Goal: Transaction & Acquisition: Purchase product/service

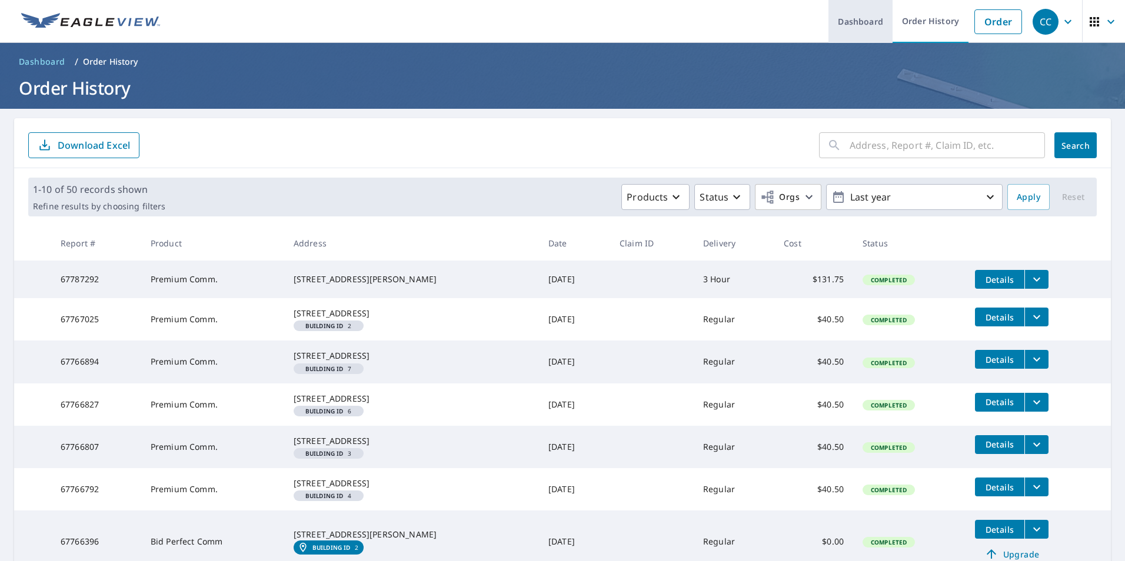
click at [848, 22] on link "Dashboard" at bounding box center [861, 21] width 64 height 43
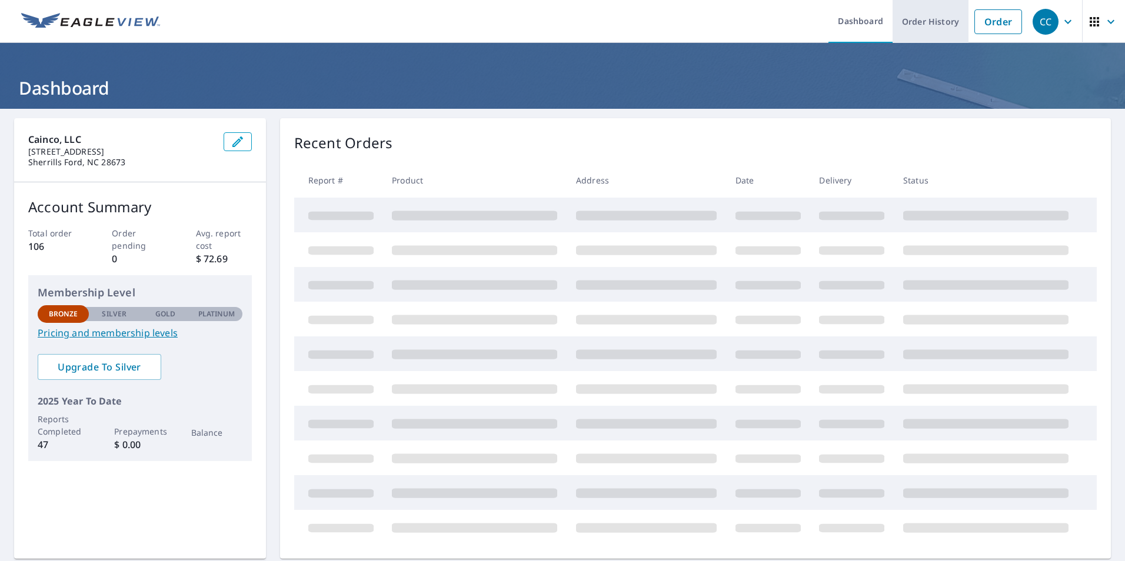
click at [909, 18] on link "Order History" at bounding box center [931, 21] width 76 height 43
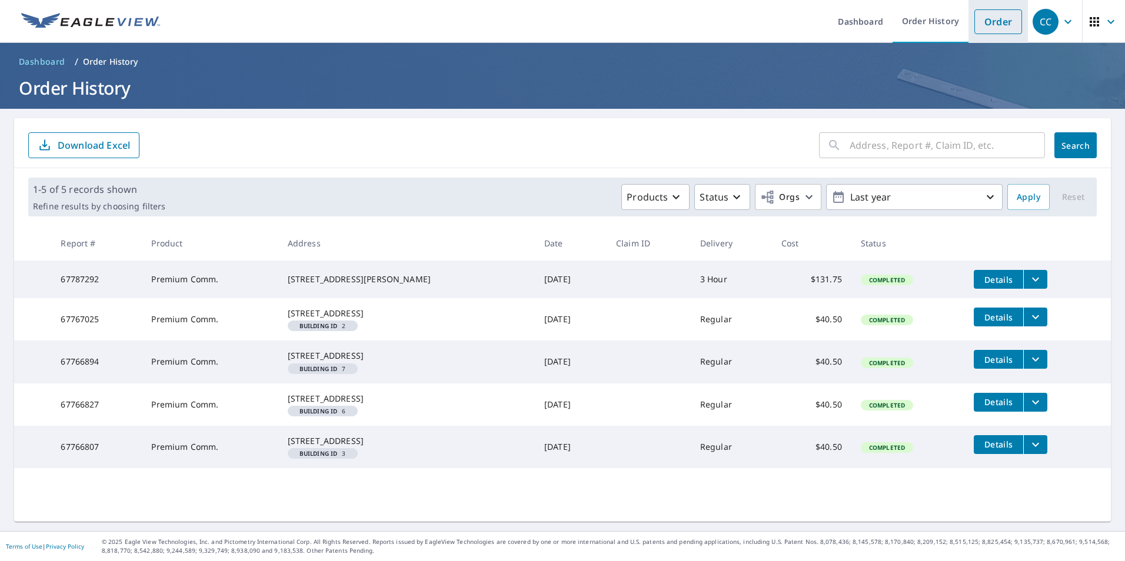
click at [998, 21] on link "Order" at bounding box center [999, 21] width 48 height 25
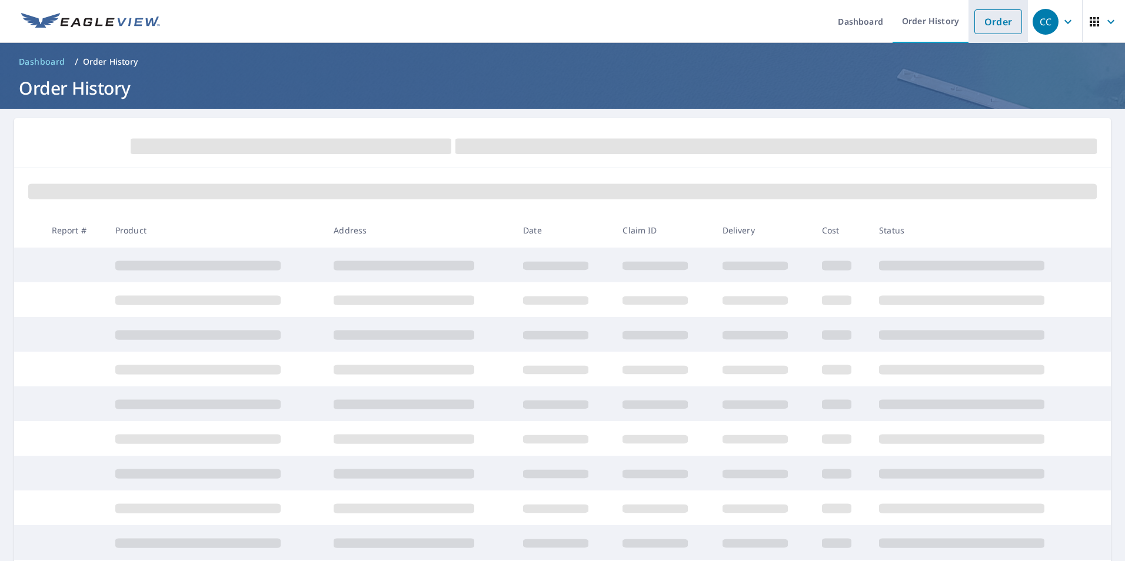
click at [998, 21] on link "Order" at bounding box center [999, 21] width 48 height 25
click at [994, 28] on link "Order" at bounding box center [999, 21] width 48 height 25
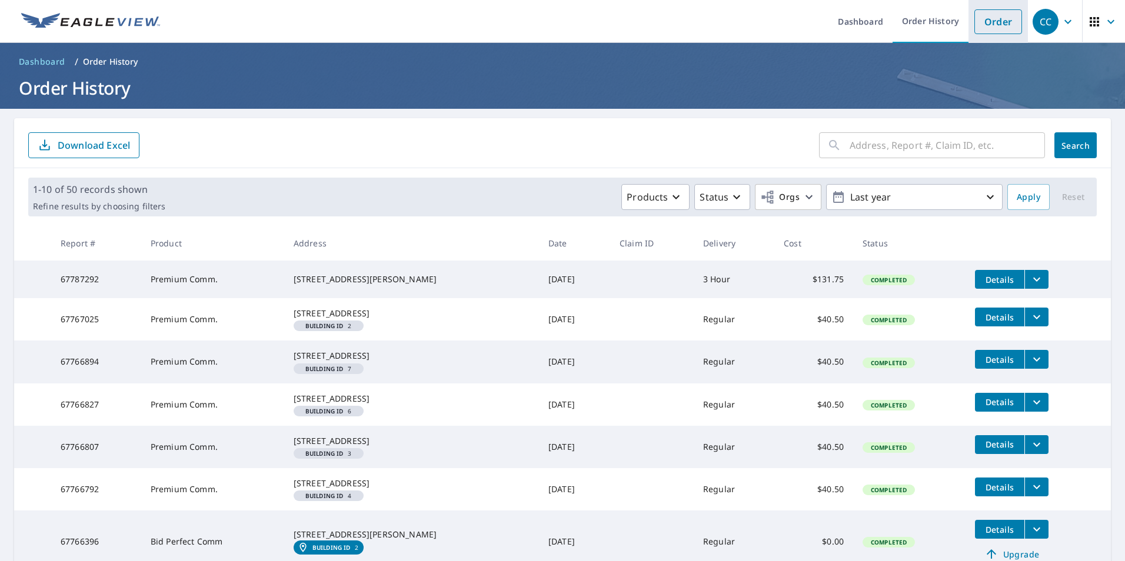
click at [976, 21] on link "Order" at bounding box center [999, 21] width 48 height 25
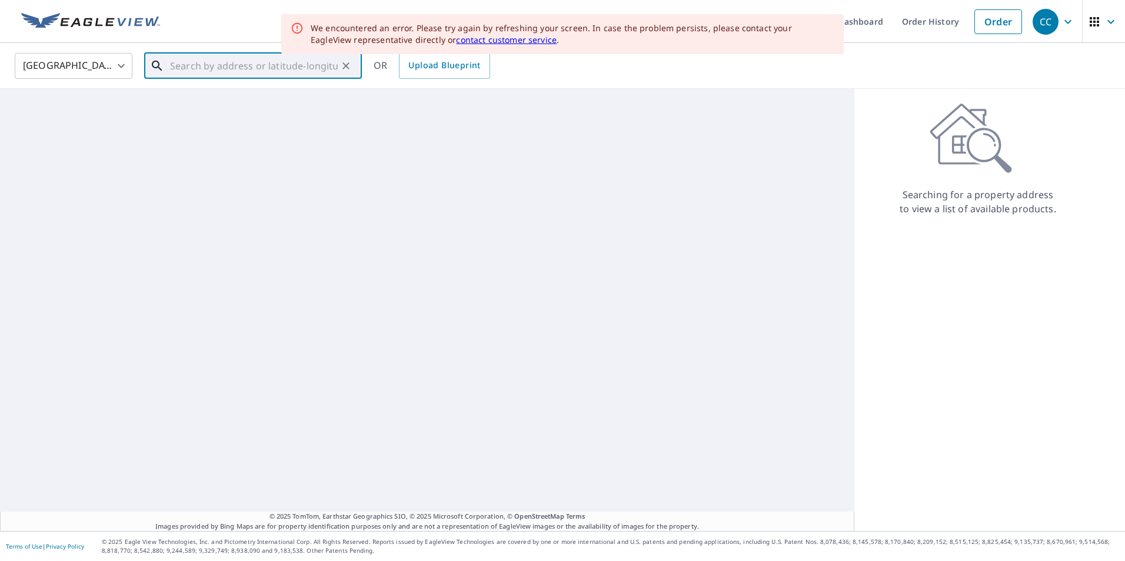
click at [283, 69] on input "text" at bounding box center [254, 65] width 168 height 33
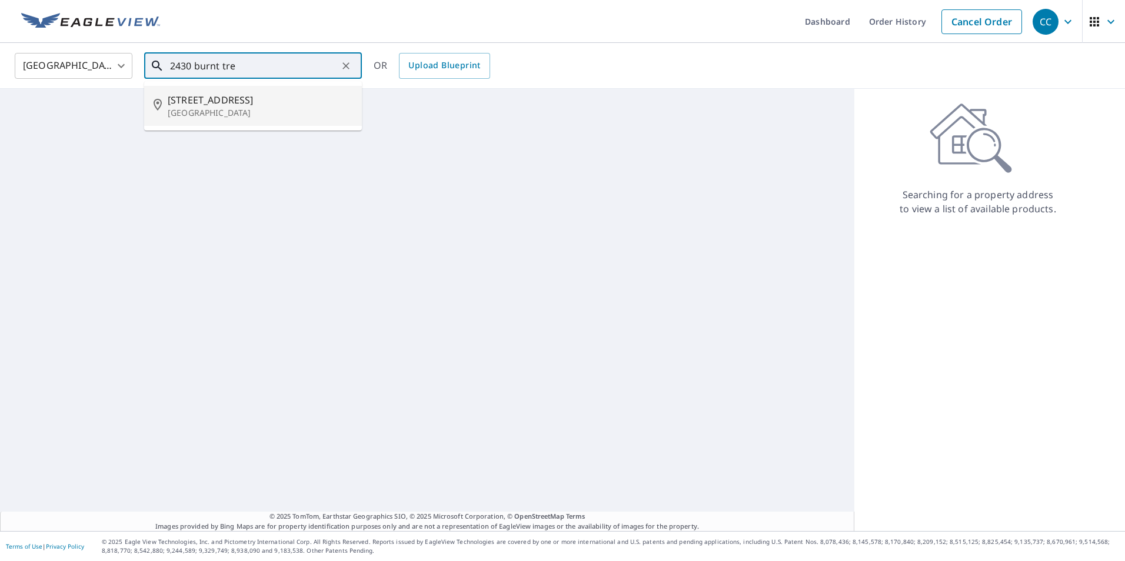
click at [229, 99] on span "[STREET_ADDRESS]" at bounding box center [260, 100] width 185 height 14
type input "[STREET_ADDRESS]"
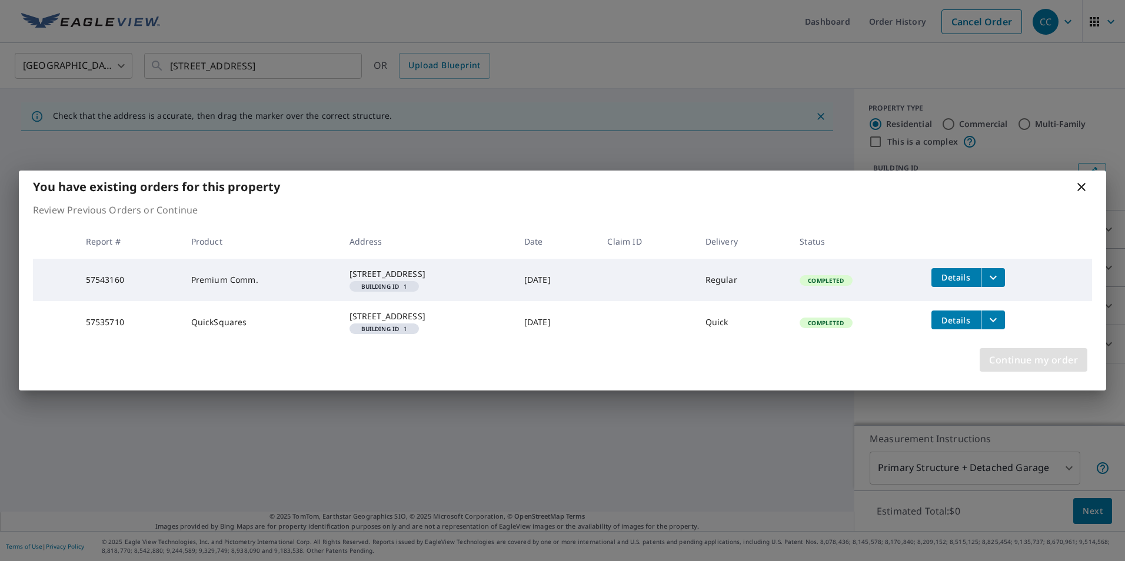
click at [1003, 368] on span "Continue my order" at bounding box center [1033, 360] width 89 height 16
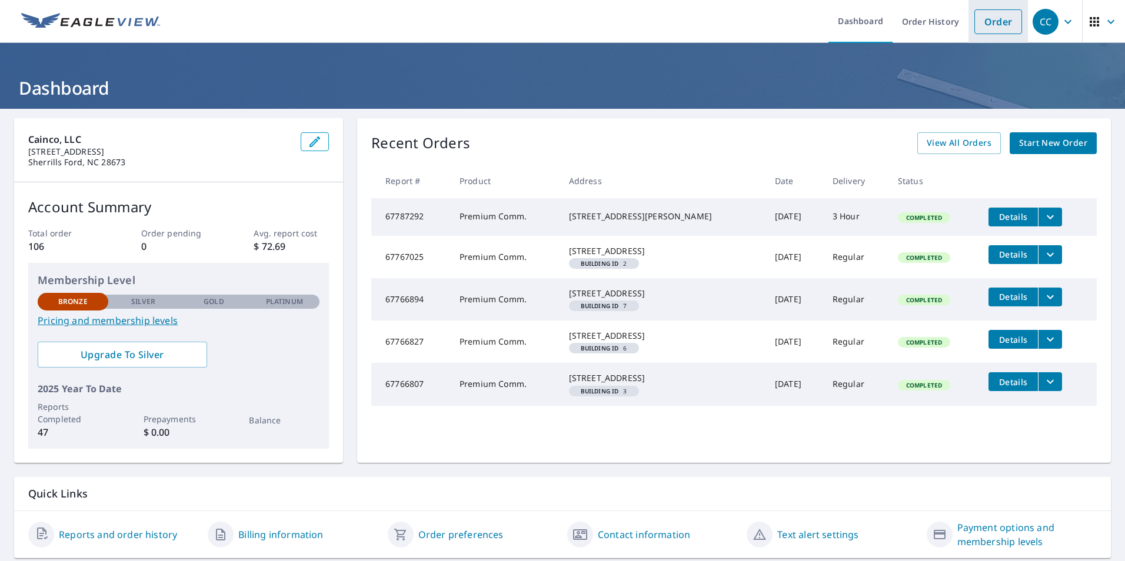
click at [992, 19] on link "Order" at bounding box center [999, 21] width 48 height 25
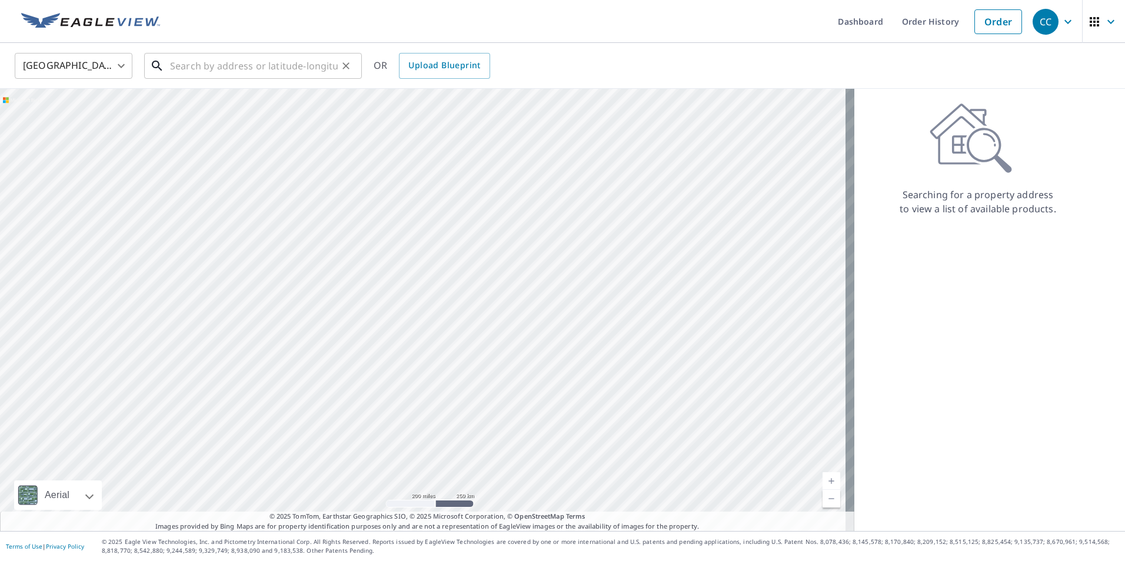
click at [230, 64] on input "text" at bounding box center [254, 65] width 168 height 33
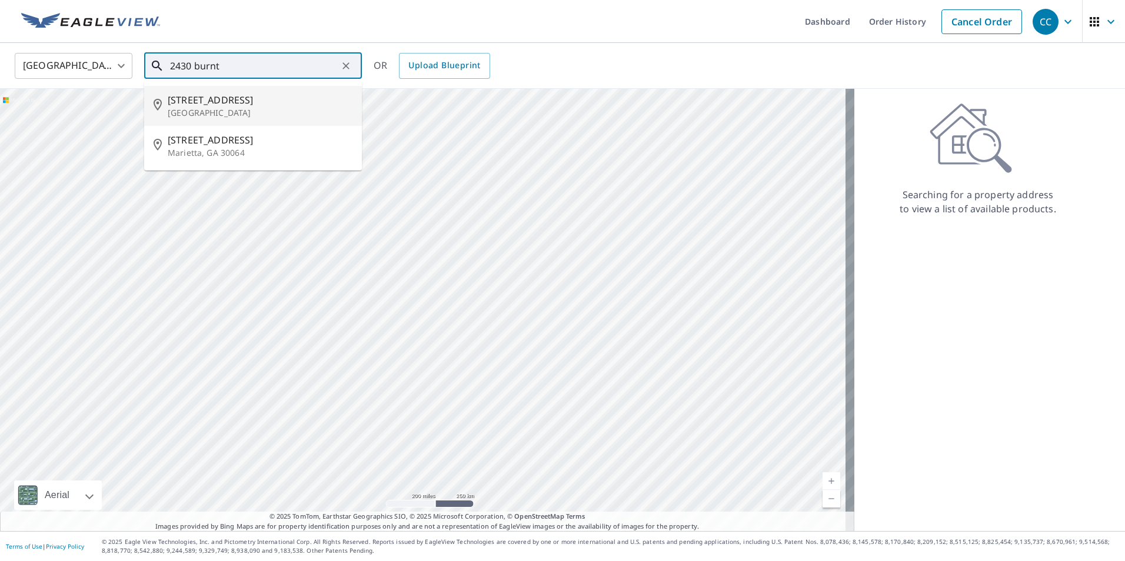
click at [242, 107] on p "[GEOGRAPHIC_DATA]" at bounding box center [260, 113] width 185 height 12
type input "[STREET_ADDRESS]"
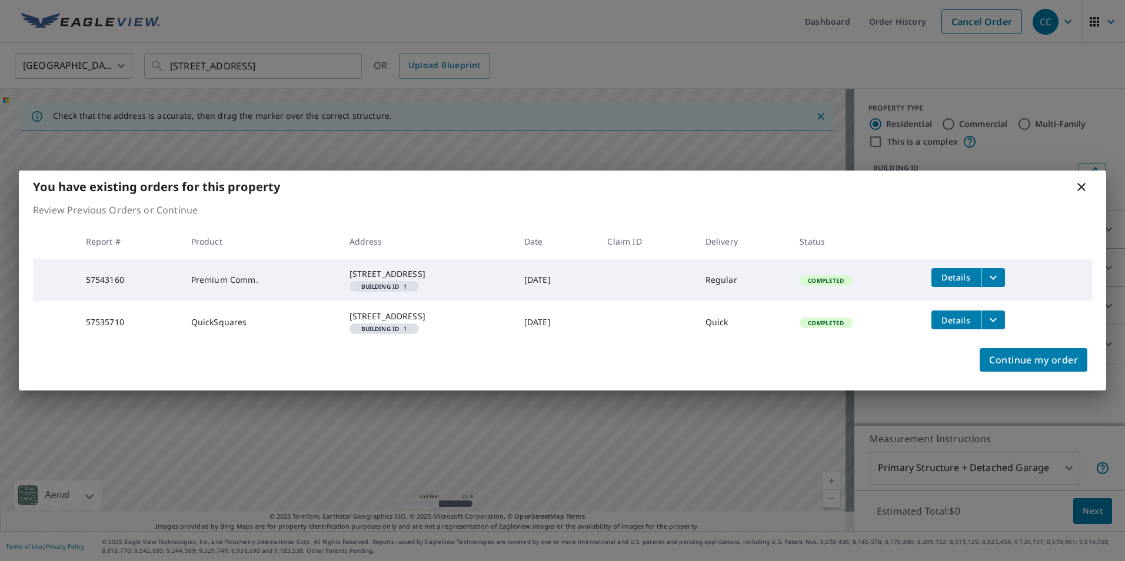
click at [1084, 180] on icon at bounding box center [1082, 187] width 14 height 14
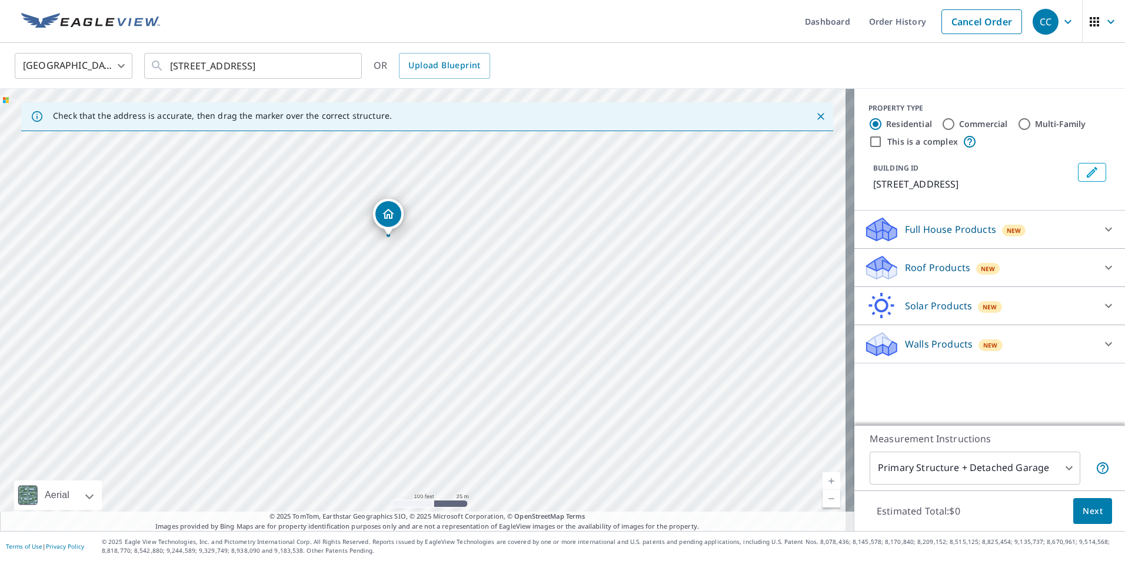
drag, startPoint x: 482, startPoint y: 352, endPoint x: 447, endPoint y: 343, distance: 36.0
click at [447, 343] on div "[STREET_ADDRESS]" at bounding box center [427, 310] width 855 height 443
drag, startPoint x: 442, startPoint y: 304, endPoint x: 444, endPoint y: 350, distance: 45.9
click at [444, 350] on div "[STREET_ADDRESS]" at bounding box center [427, 310] width 855 height 443
drag, startPoint x: 687, startPoint y: 327, endPoint x: 669, endPoint y: 246, distance: 82.5
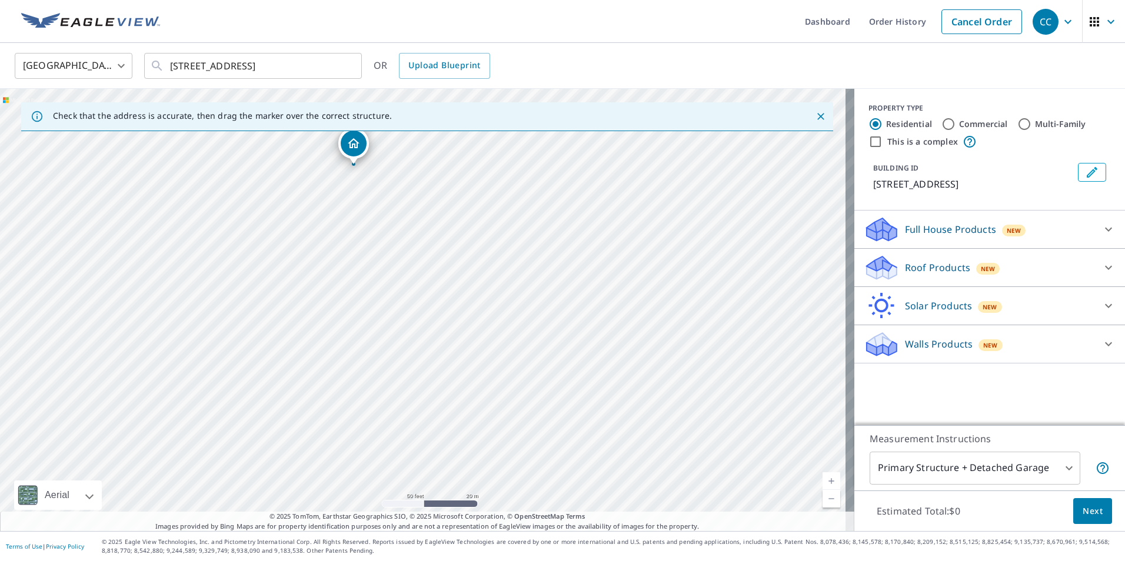
click at [669, 246] on div "[STREET_ADDRESS]" at bounding box center [427, 310] width 855 height 443
click at [235, 65] on input "[STREET_ADDRESS]" at bounding box center [254, 65] width 168 height 33
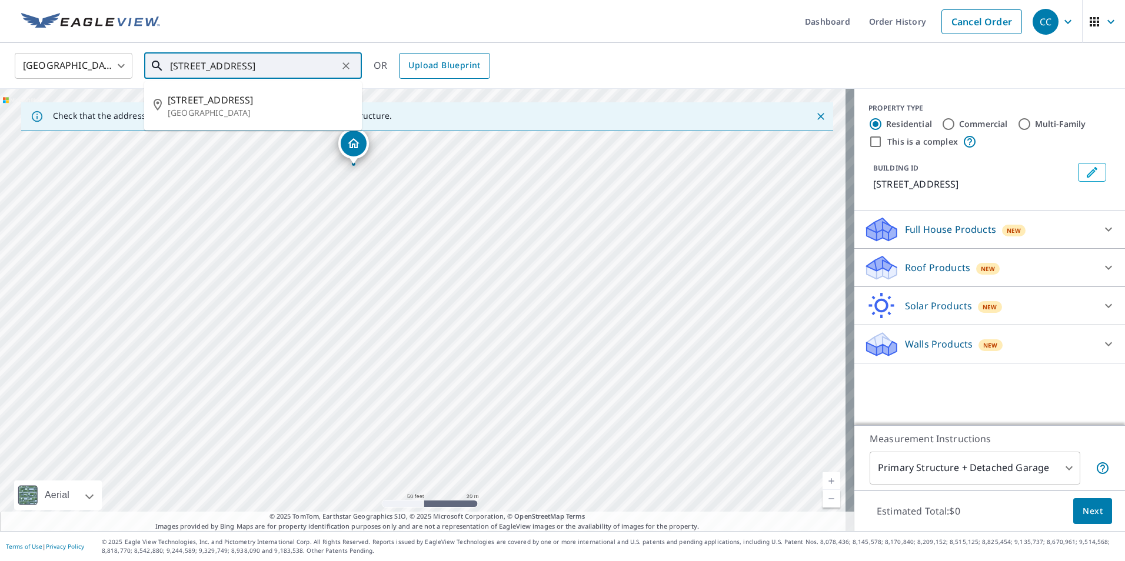
drag, startPoint x: 167, startPoint y: 64, endPoint x: 409, endPoint y: 63, distance: 242.5
click at [409, 63] on div "[GEOGRAPHIC_DATA] [GEOGRAPHIC_DATA] ​ [STREET_ADDRESS] ​ [STREET_ADDRESS] OR Up…" at bounding box center [558, 66] width 1105 height 28
click at [345, 64] on icon "Clear" at bounding box center [346, 65] width 7 height 7
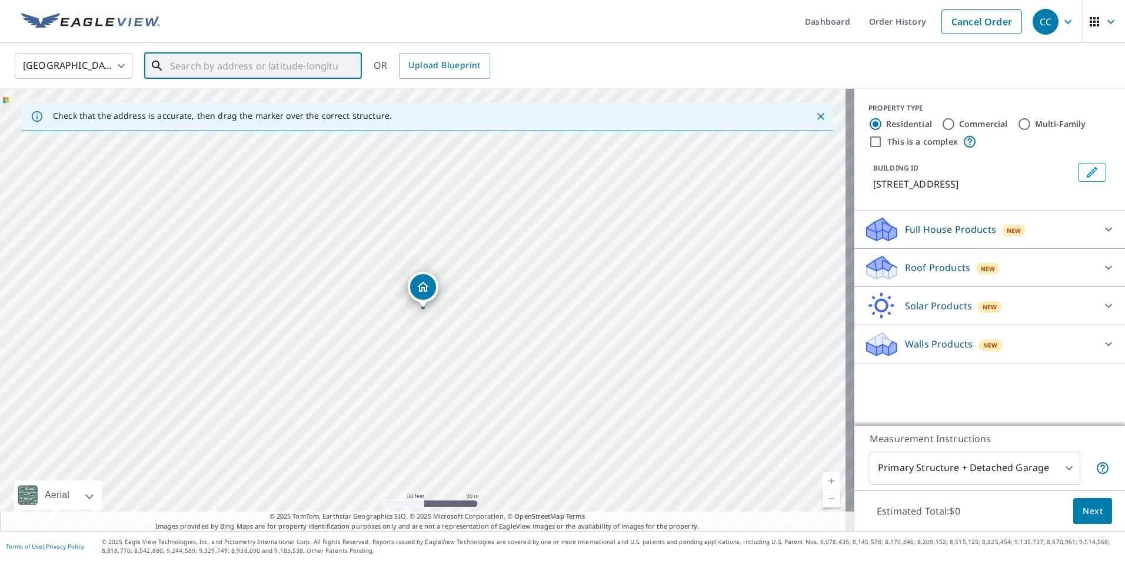
click at [272, 66] on input "text" at bounding box center [254, 65] width 168 height 33
type input "1"
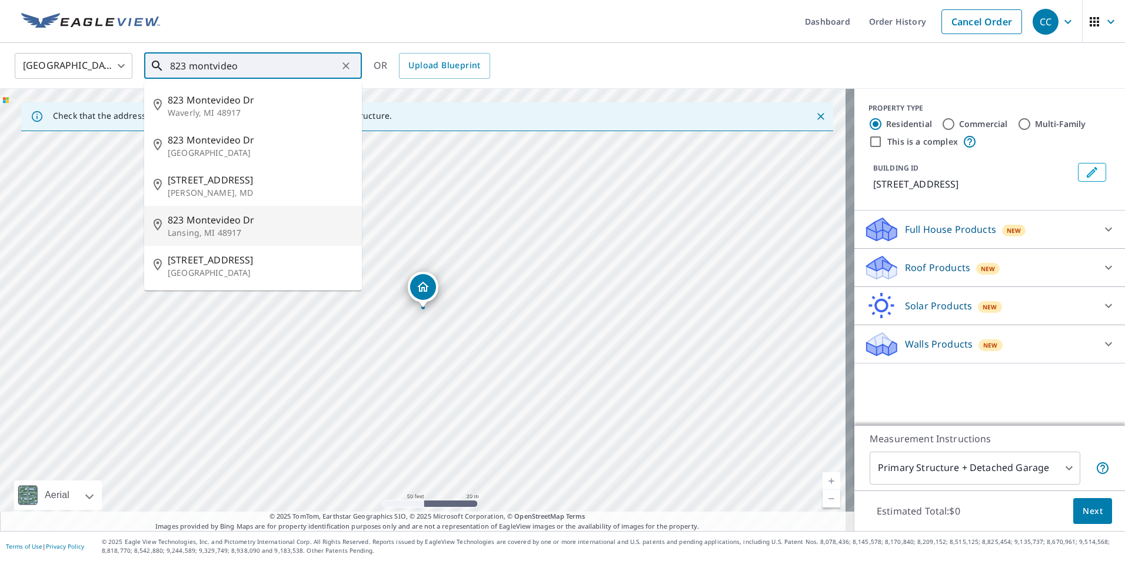
click at [210, 227] on p "Lansing, MI 48917" at bounding box center [260, 233] width 185 height 12
type input "[STREET_ADDRESS][PERSON_NAME]"
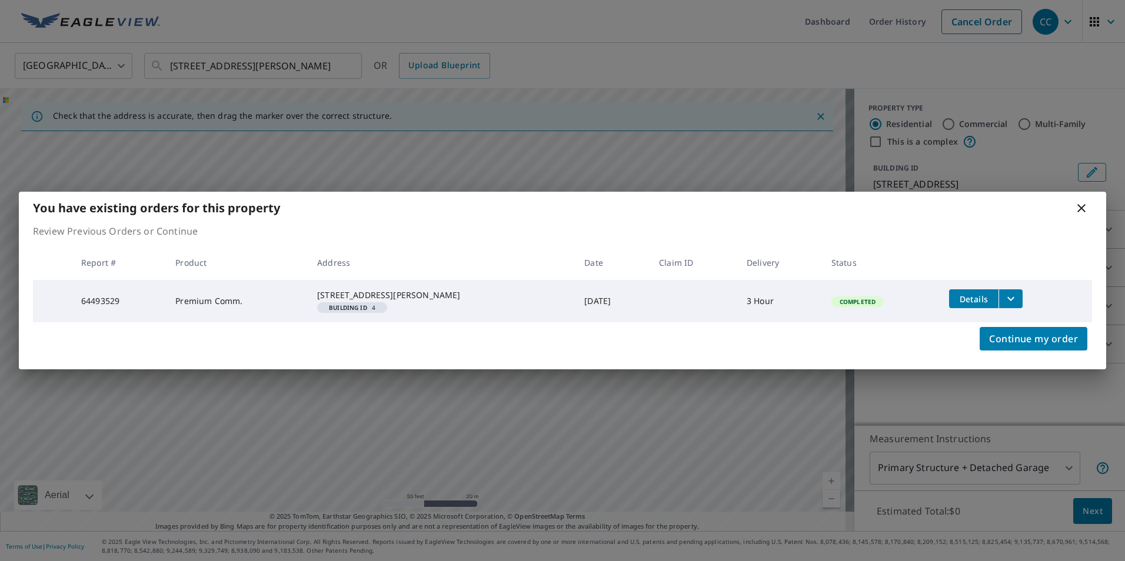
click at [1084, 207] on icon at bounding box center [1082, 208] width 14 height 14
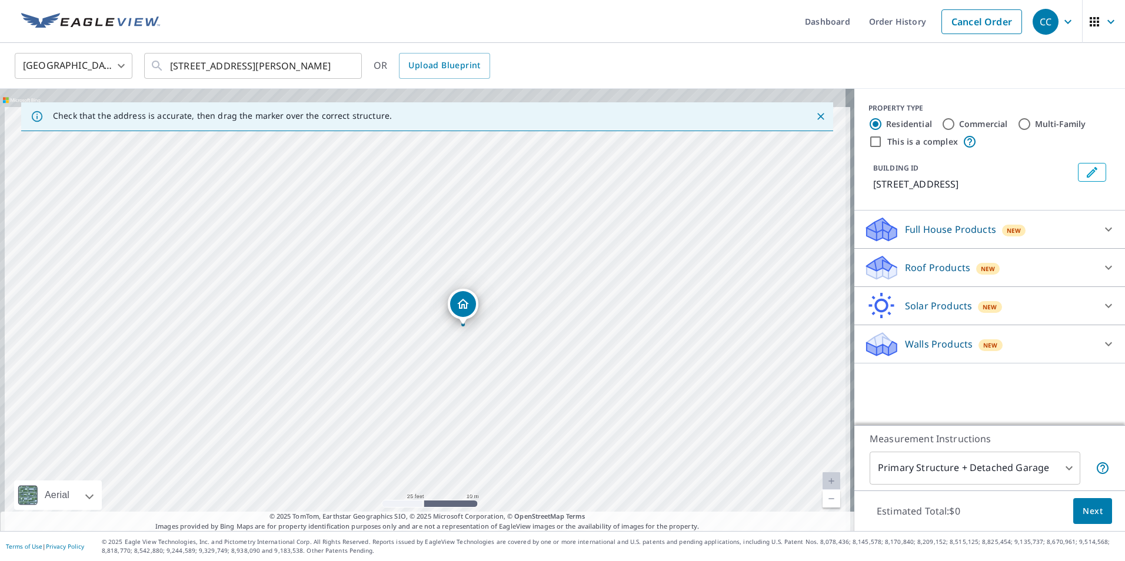
drag, startPoint x: 370, startPoint y: 292, endPoint x: 388, endPoint y: 335, distance: 47.0
click at [387, 335] on div "[STREET_ADDRESS][PERSON_NAME]" at bounding box center [427, 310] width 855 height 443
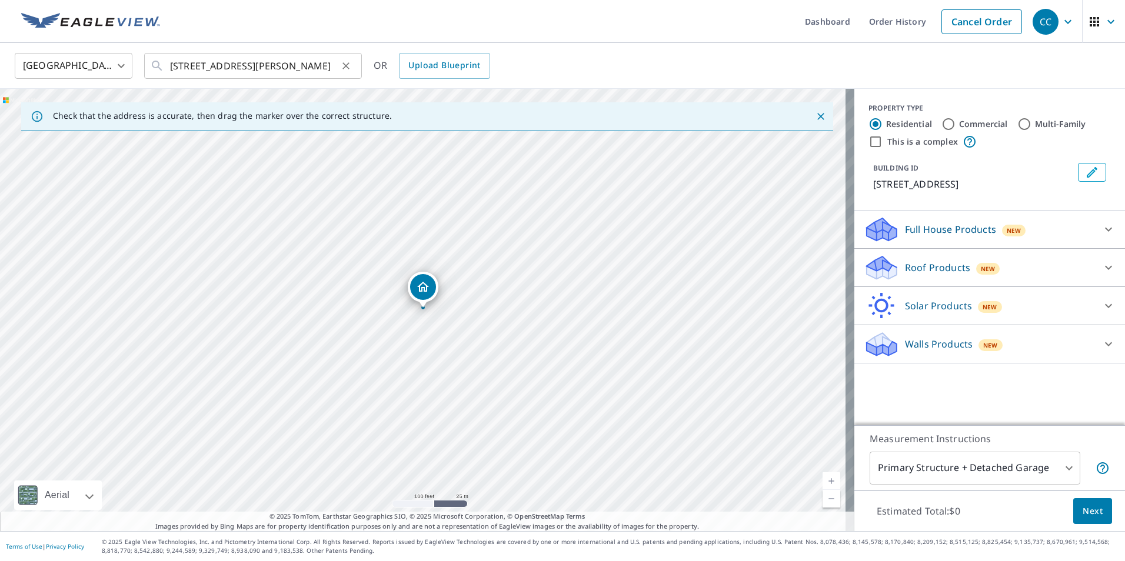
click at [347, 68] on icon "Clear" at bounding box center [346, 66] width 12 height 12
click at [284, 62] on input "text" at bounding box center [254, 65] width 168 height 33
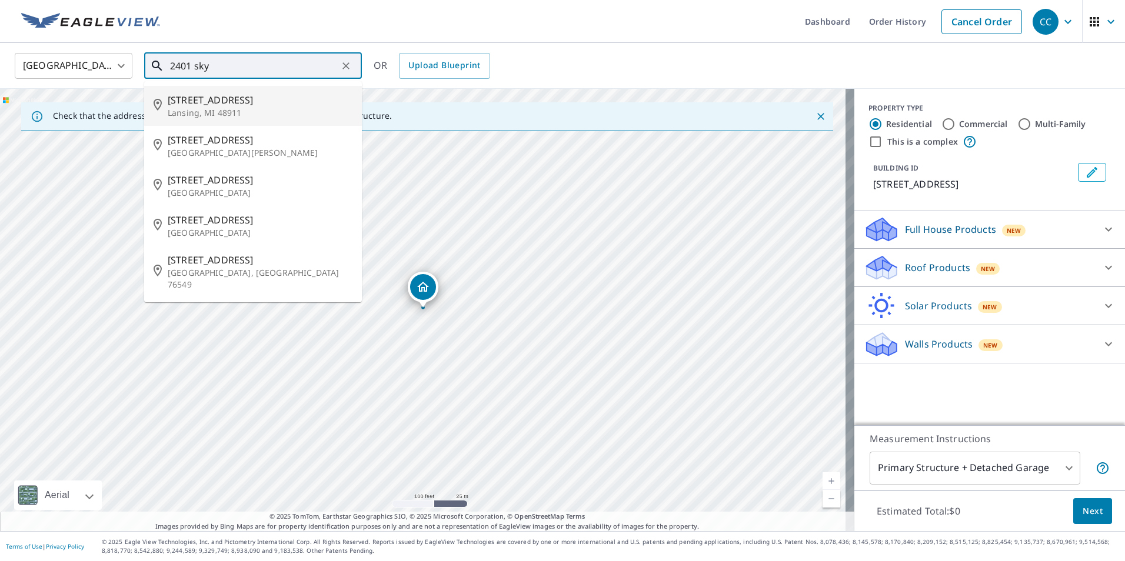
click at [227, 101] on span "[STREET_ADDRESS]" at bounding box center [260, 100] width 185 height 14
type input "[STREET_ADDRESS]"
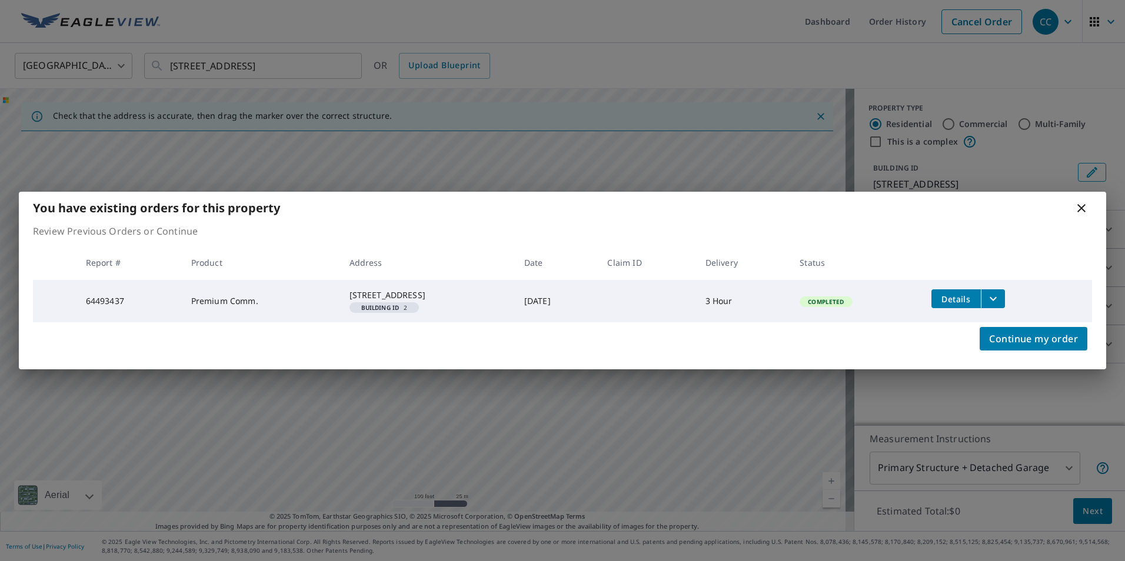
click at [1086, 201] on icon at bounding box center [1082, 208] width 14 height 14
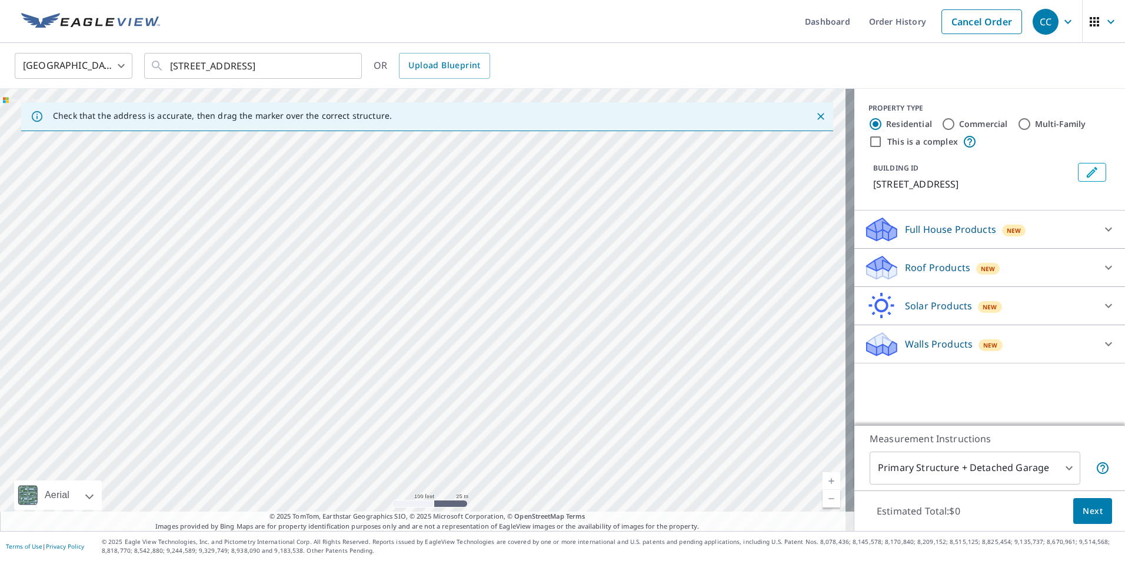
drag, startPoint x: 449, startPoint y: 241, endPoint x: 467, endPoint y: 129, distance: 113.2
click at [467, 128] on div "Check that the address is accurate, then drag the marker over the correct struc…" at bounding box center [427, 310] width 855 height 443
click at [436, 265] on div "[STREET_ADDRESS]" at bounding box center [427, 310] width 855 height 443
drag, startPoint x: 478, startPoint y: 212, endPoint x: 496, endPoint y: 328, distance: 116.7
click at [496, 328] on div "[STREET_ADDRESS]" at bounding box center [427, 310] width 855 height 443
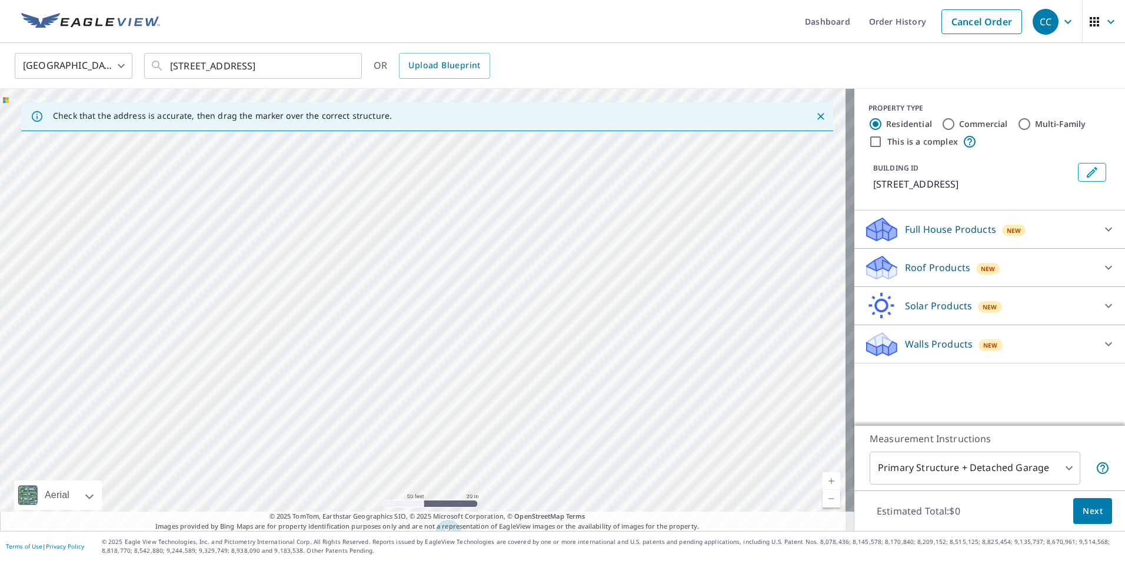
drag, startPoint x: 465, startPoint y: 319, endPoint x: 464, endPoint y: 325, distance: 6.6
click at [464, 325] on div "[STREET_ADDRESS]" at bounding box center [427, 310] width 855 height 443
click at [456, 309] on div "[STREET_ADDRESS]" at bounding box center [427, 310] width 855 height 443
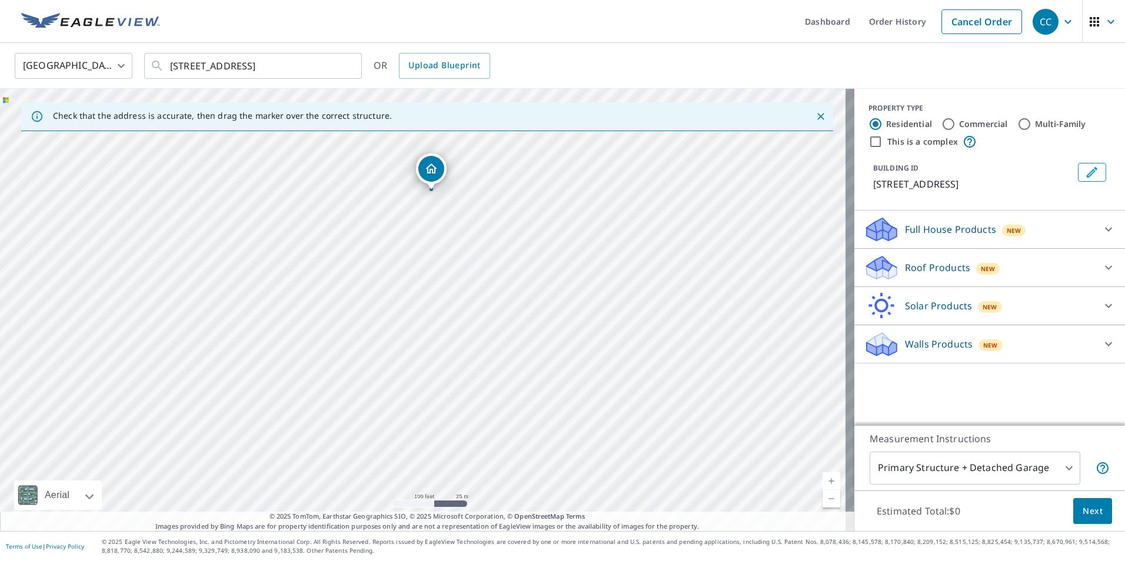
drag, startPoint x: 426, startPoint y: 277, endPoint x: 434, endPoint y: 159, distance: 118.6
drag, startPoint x: 466, startPoint y: 216, endPoint x: 471, endPoint y: 300, distance: 84.3
click at [471, 300] on div "[STREET_ADDRESS]" at bounding box center [427, 310] width 855 height 443
drag, startPoint x: 470, startPoint y: 353, endPoint x: 525, endPoint y: 238, distance: 126.6
click at [525, 238] on div "[STREET_ADDRESS]" at bounding box center [427, 310] width 855 height 443
